Goal: Transaction & Acquisition: Purchase product/service

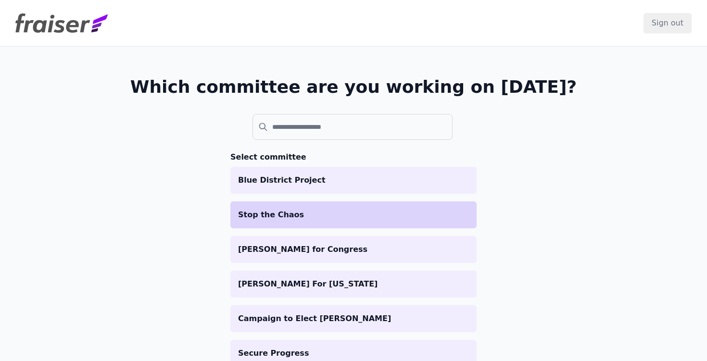
click at [280, 214] on p "Stop the Chaos" at bounding box center [353, 215] width 231 height 12
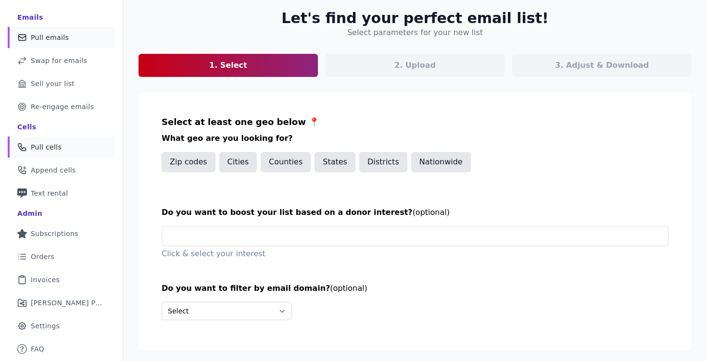
scroll to position [77, 0]
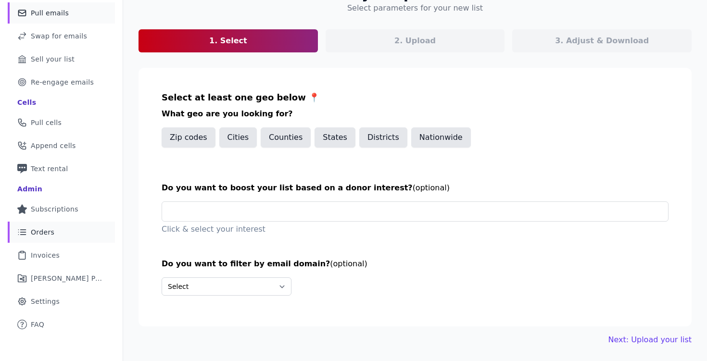
click at [45, 229] on span "Orders" at bounding box center [43, 233] width 24 height 10
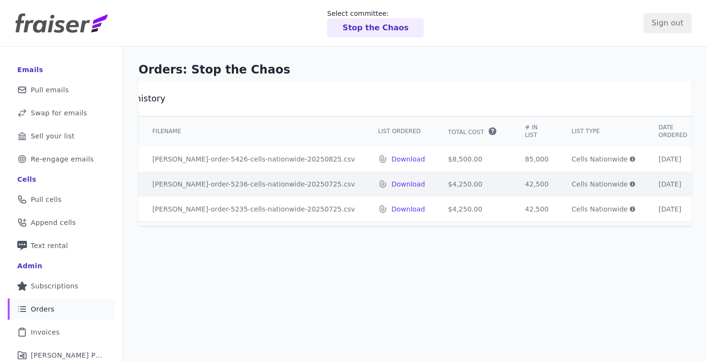
scroll to position [0, 67]
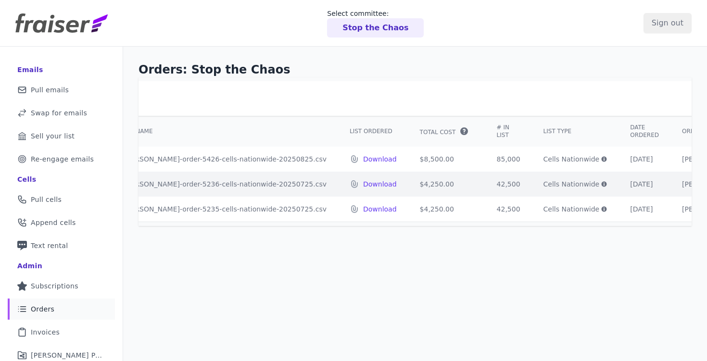
click at [602, 158] on icon at bounding box center [604, 159] width 5 height 5
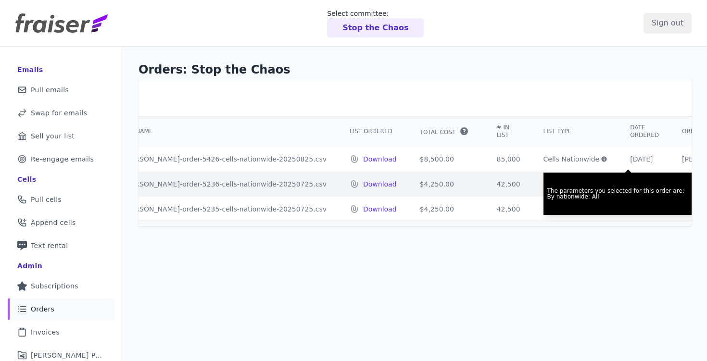
click at [602, 158] on icon at bounding box center [604, 159] width 5 height 5
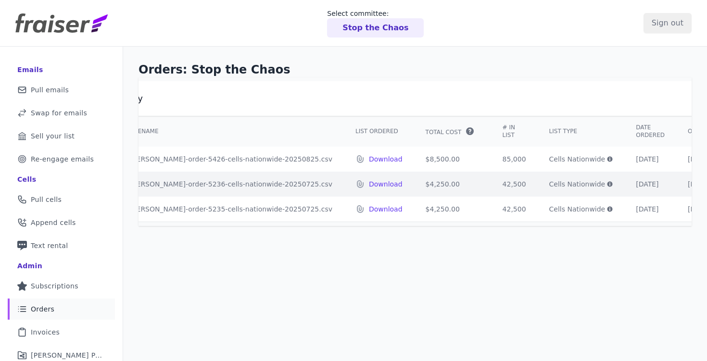
scroll to position [0, 67]
click at [602, 158] on icon at bounding box center [604, 159] width 5 height 5
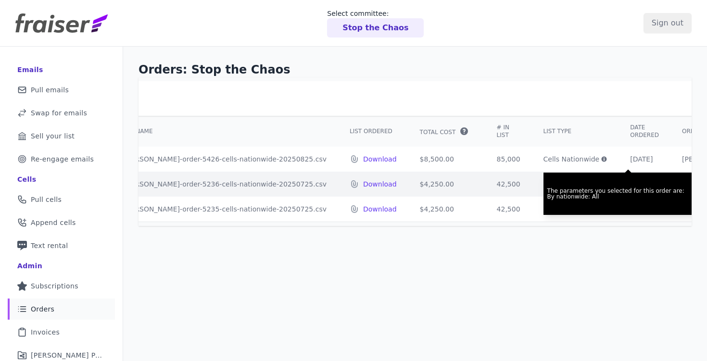
click at [602, 158] on icon at bounding box center [604, 159] width 5 height 5
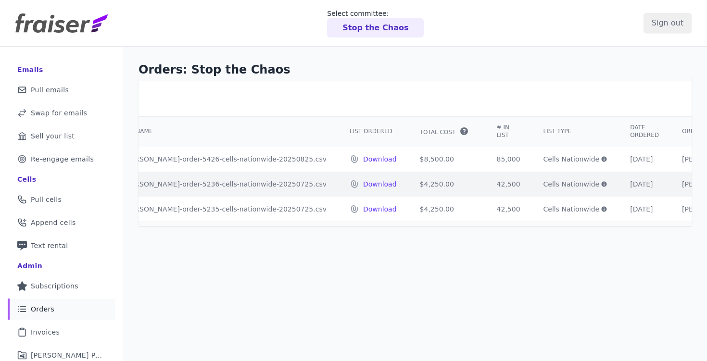
click at [602, 183] on icon at bounding box center [604, 184] width 5 height 5
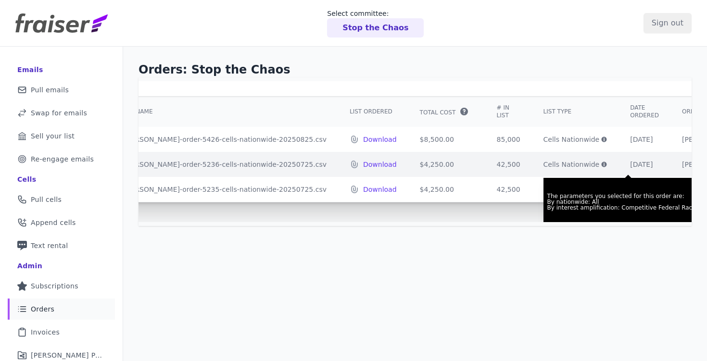
scroll to position [23, 67]
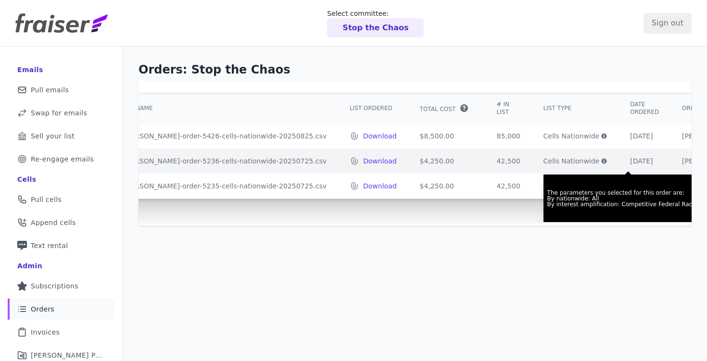
click at [602, 135] on icon at bounding box center [604, 136] width 5 height 5
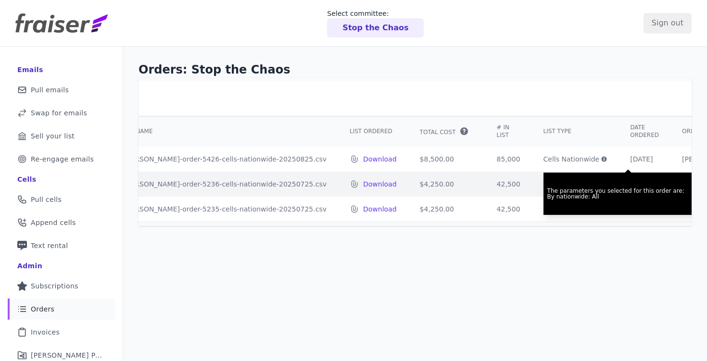
click at [359, 29] on p "Stop the Chaos" at bounding box center [376, 28] width 66 height 12
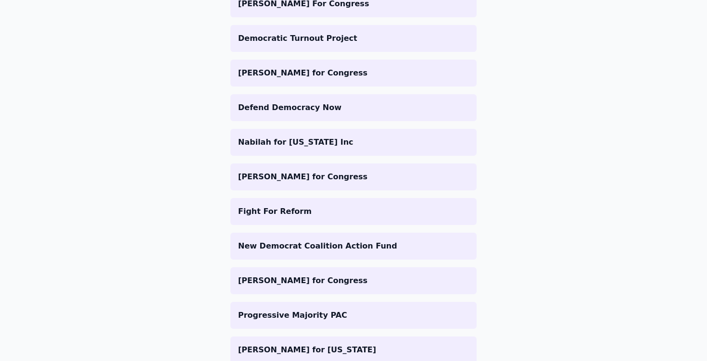
scroll to position [599, 0]
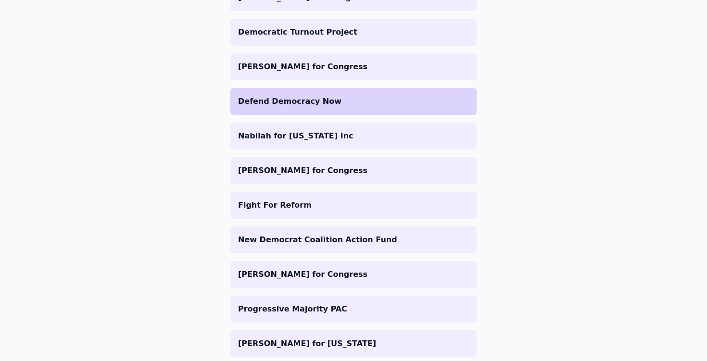
click at [317, 97] on p "Defend Democracy Now" at bounding box center [353, 102] width 231 height 12
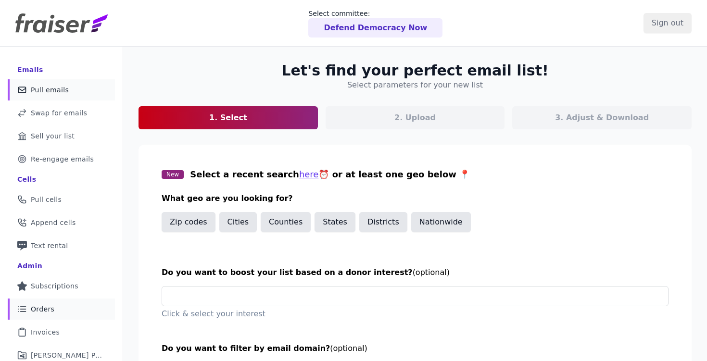
click at [48, 309] on span "Orders" at bounding box center [43, 310] width 24 height 10
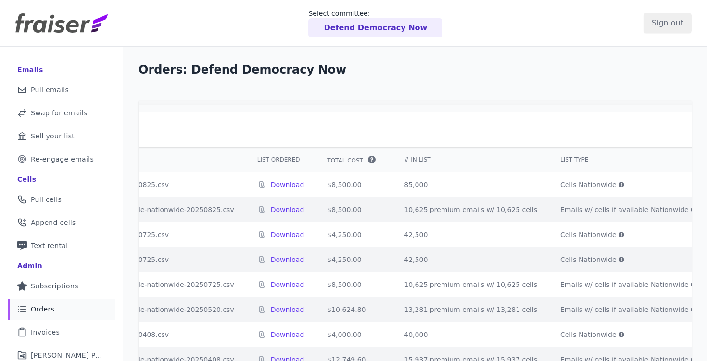
click at [619, 186] on icon at bounding box center [622, 185] width 6 height 6
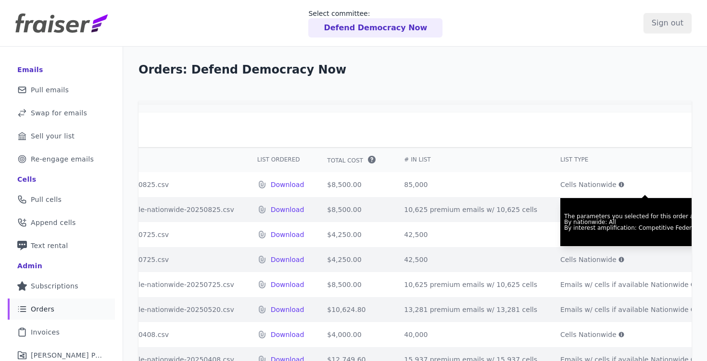
click at [563, 151] on th "List Type" at bounding box center [628, 159] width 159 height 25
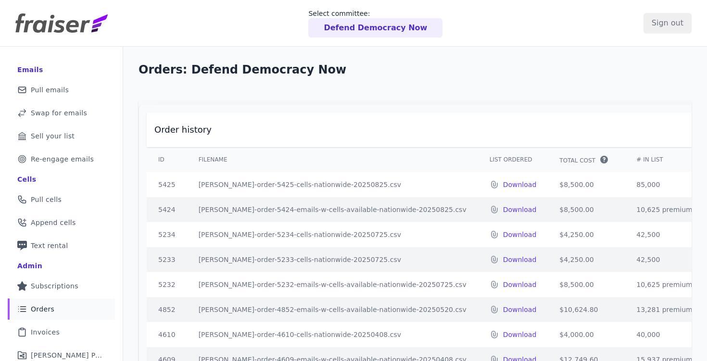
click at [35, 302] on link "List Icon Outline of bulleted list Orders" at bounding box center [61, 309] width 107 height 21
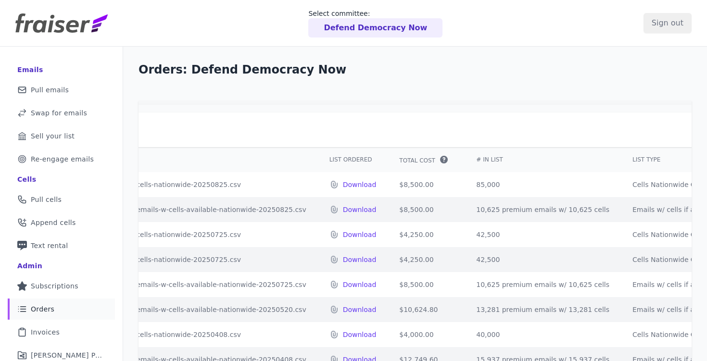
scroll to position [0, 241]
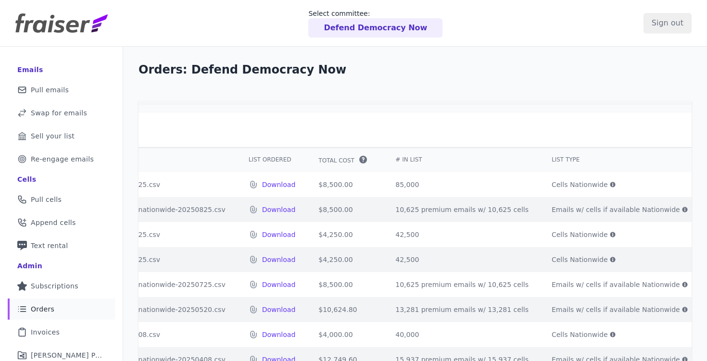
click at [610, 184] on icon at bounding box center [613, 185] width 6 height 6
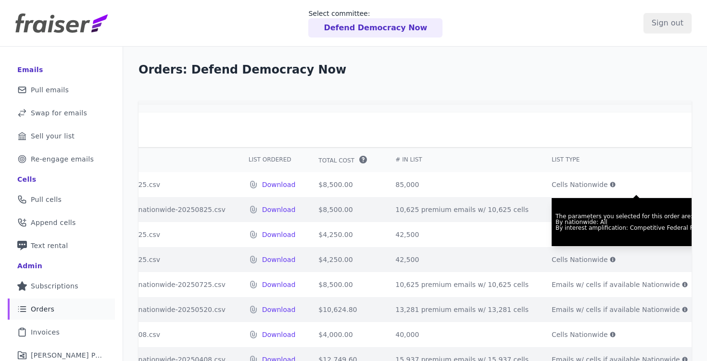
click at [610, 184] on icon at bounding box center [613, 185] width 6 height 6
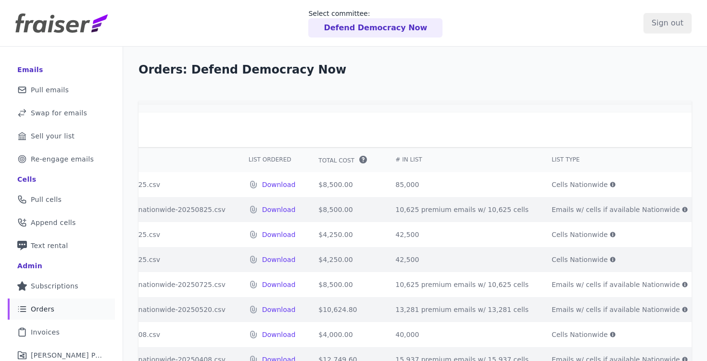
click at [349, 26] on p "Defend Democracy Now" at bounding box center [375, 28] width 103 height 12
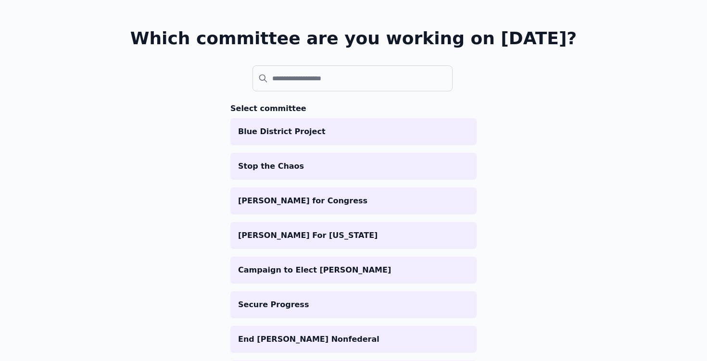
scroll to position [50, 0]
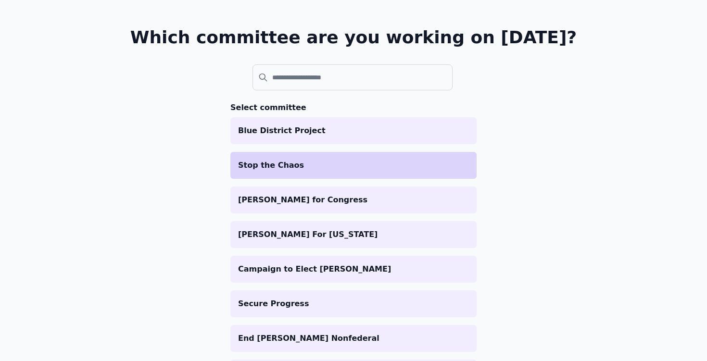
click at [370, 164] on p "Stop the Chaos" at bounding box center [353, 166] width 231 height 12
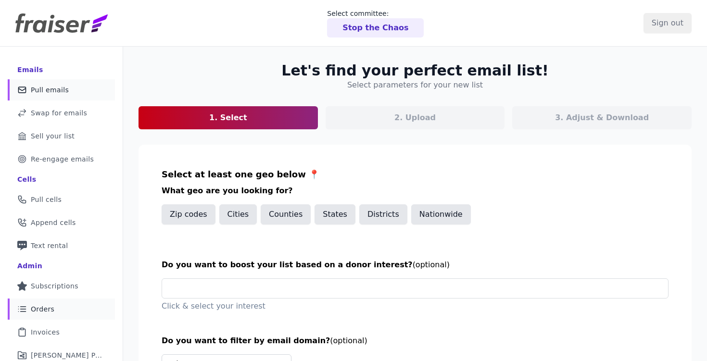
click at [61, 299] on link "List Icon Outline of bulleted list Orders" at bounding box center [61, 309] width 107 height 21
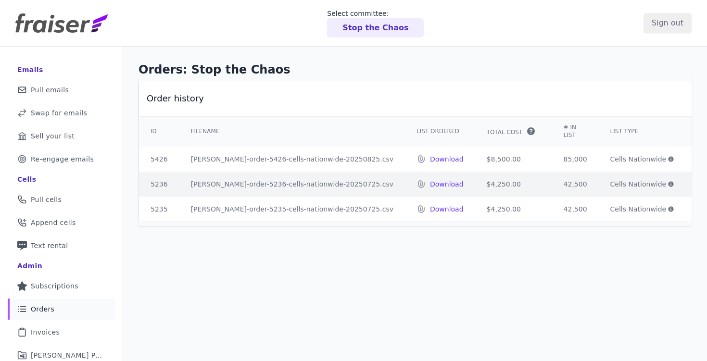
click at [669, 161] on icon at bounding box center [671, 159] width 5 height 5
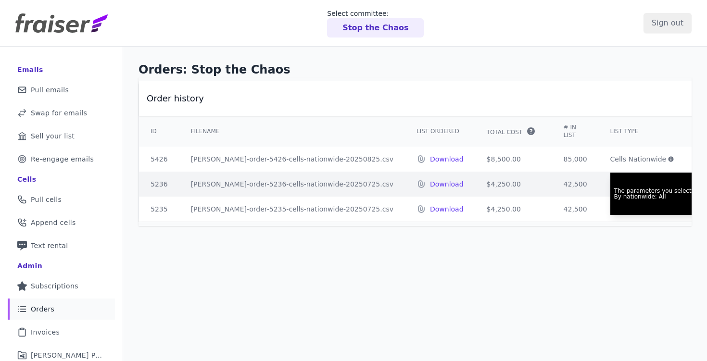
click at [669, 161] on icon at bounding box center [671, 159] width 5 height 5
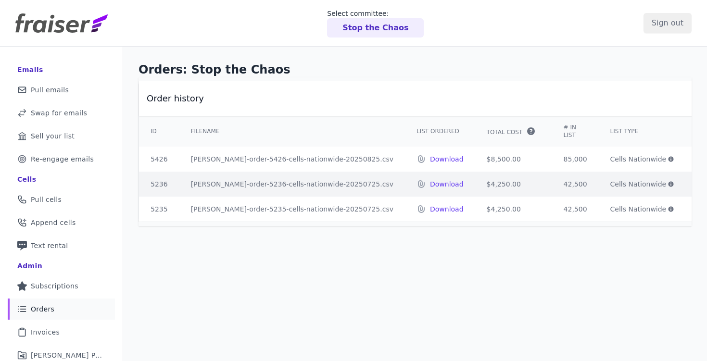
click at [669, 161] on icon at bounding box center [671, 159] width 5 height 5
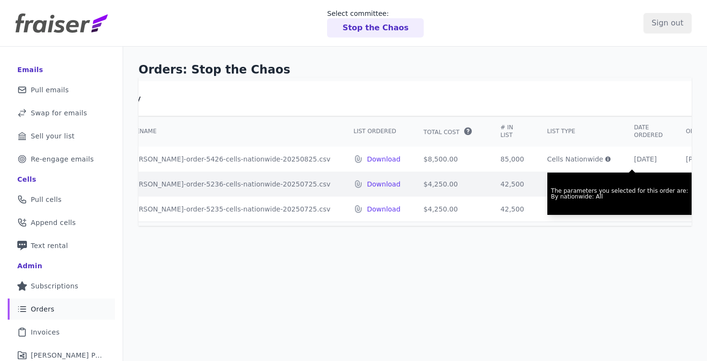
scroll to position [0, 67]
click at [602, 158] on icon at bounding box center [604, 159] width 5 height 5
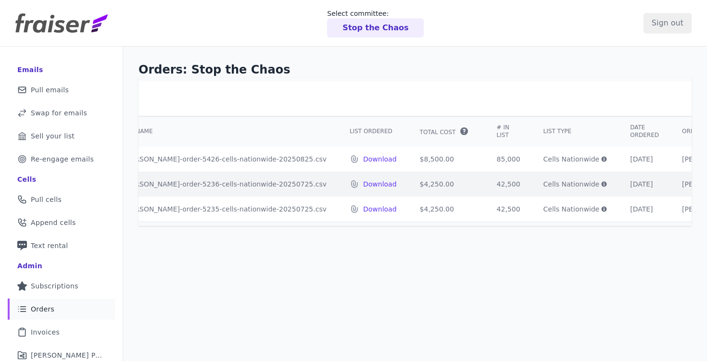
click at [602, 158] on icon at bounding box center [604, 159] width 5 height 5
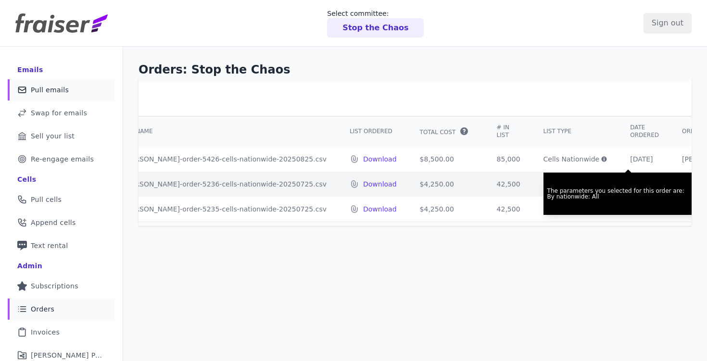
click at [57, 96] on link "Mail Icon Outline of a mail envelope Pull emails" at bounding box center [61, 89] width 107 height 21
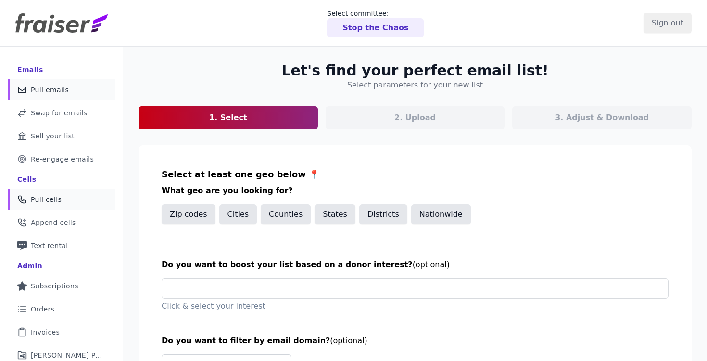
click at [53, 208] on link "Phone Icon Outline of a phone Pull cells" at bounding box center [61, 199] width 107 height 21
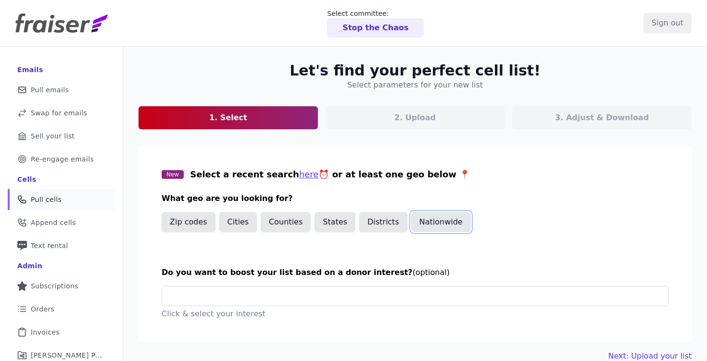
click at [426, 222] on button "Nationwide" at bounding box center [442, 222] width 60 height 20
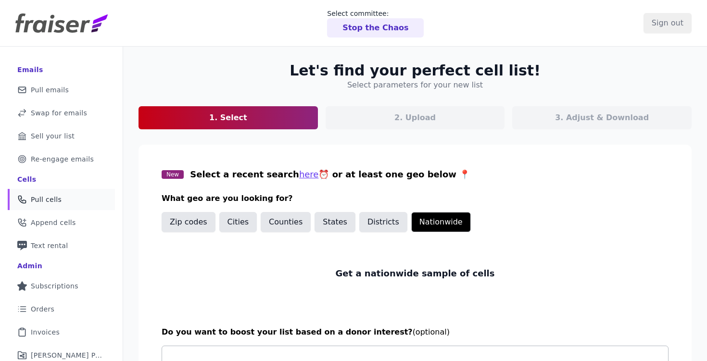
click at [303, 351] on input "text" at bounding box center [419, 356] width 499 height 19
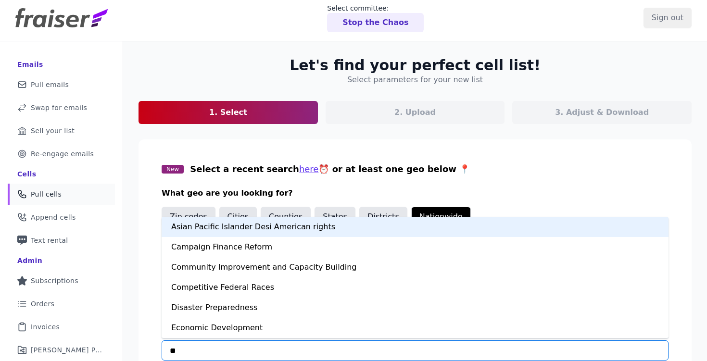
type input "***"
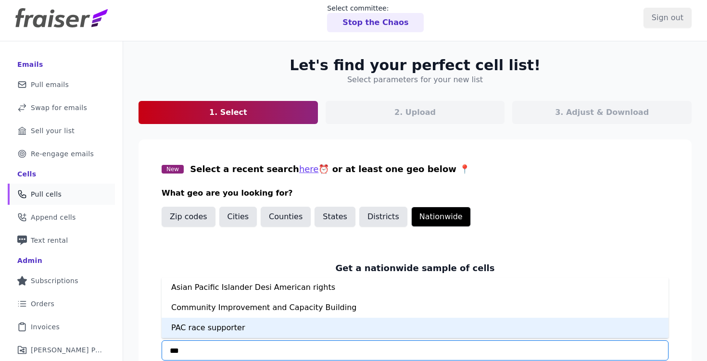
click at [267, 331] on div "PAC race supporter" at bounding box center [415, 328] width 507 height 20
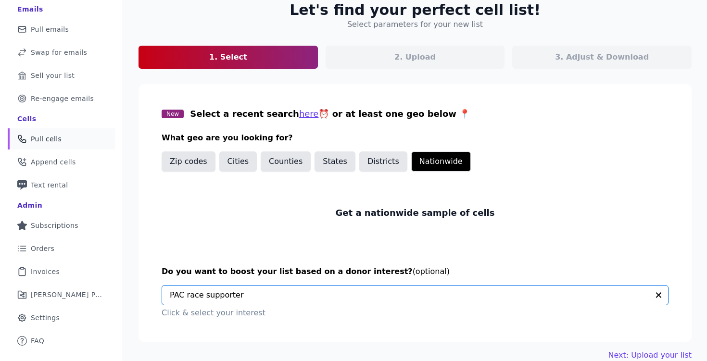
scroll to position [76, 0]
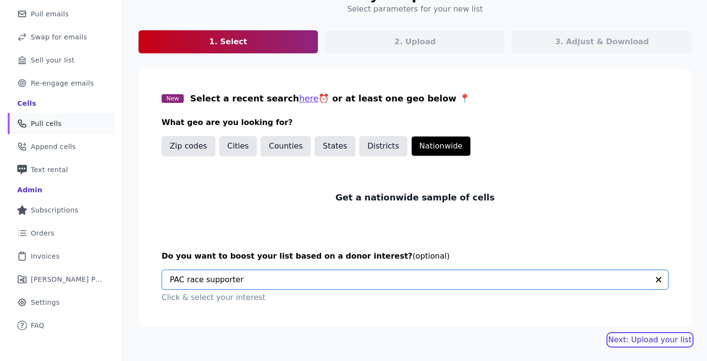
click at [644, 339] on link "Next: Upload your list" at bounding box center [650, 340] width 83 height 12
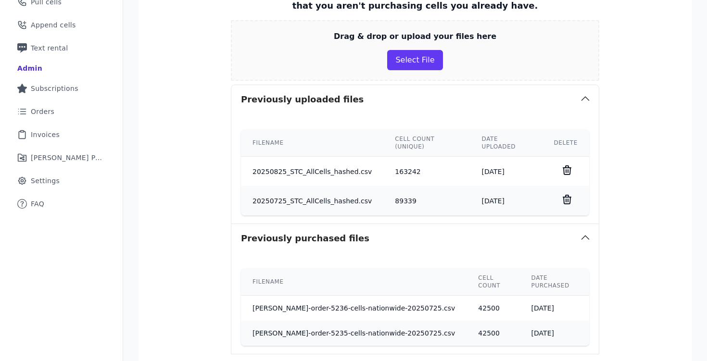
scroll to position [209, 0]
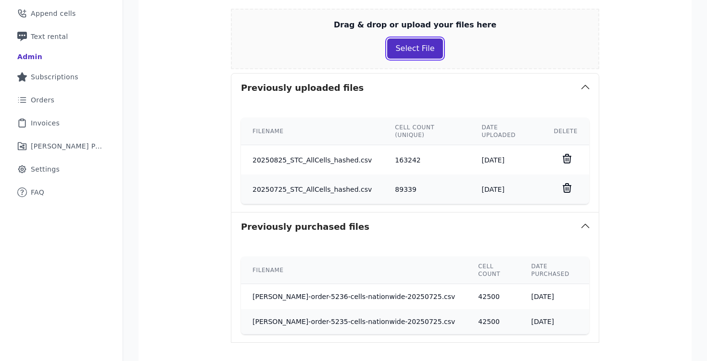
click at [416, 51] on button "Select File" at bounding box center [414, 49] width 55 height 20
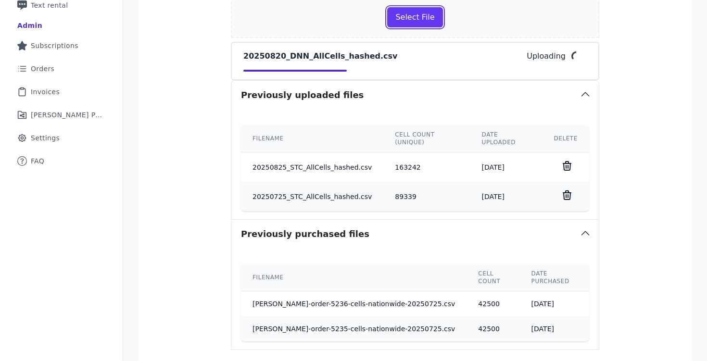
scroll to position [334, 0]
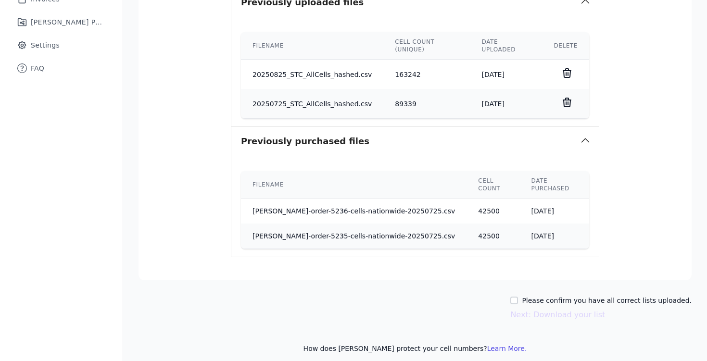
click at [547, 296] on label "Please confirm you have all correct lists uploaded." at bounding box center [607, 301] width 170 height 10
click at [518, 297] on input "Please confirm you have all correct lists uploaded." at bounding box center [515, 301] width 8 height 8
checkbox input "true"
click at [547, 309] on button "Next: Download your list" at bounding box center [558, 315] width 95 height 12
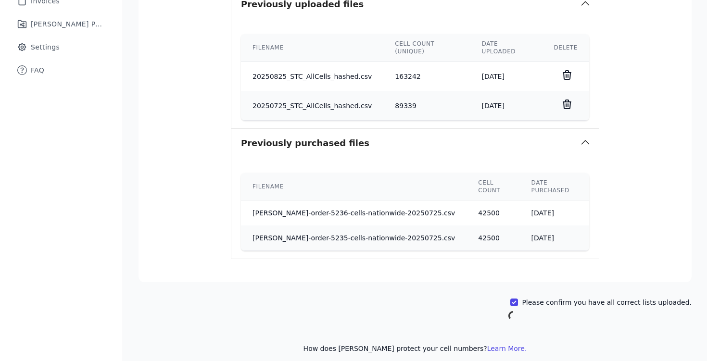
scroll to position [51, 0]
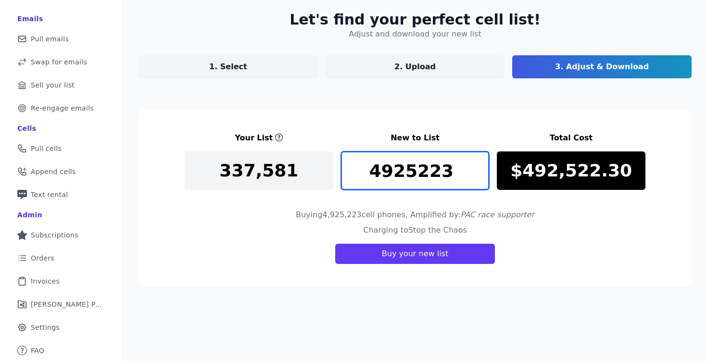
click at [433, 165] on input "4925223" at bounding box center [415, 171] width 149 height 39
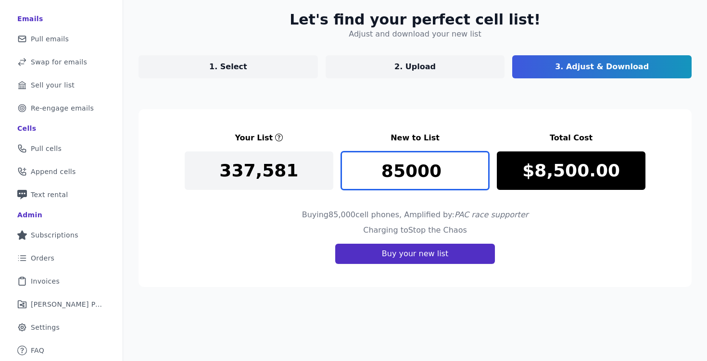
type input "85000"
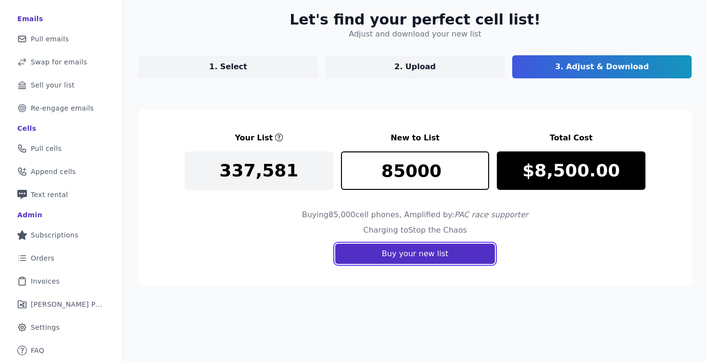
click at [467, 256] on button "Buy your new list" at bounding box center [415, 254] width 160 height 20
